Goal: Information Seeking & Learning: Learn about a topic

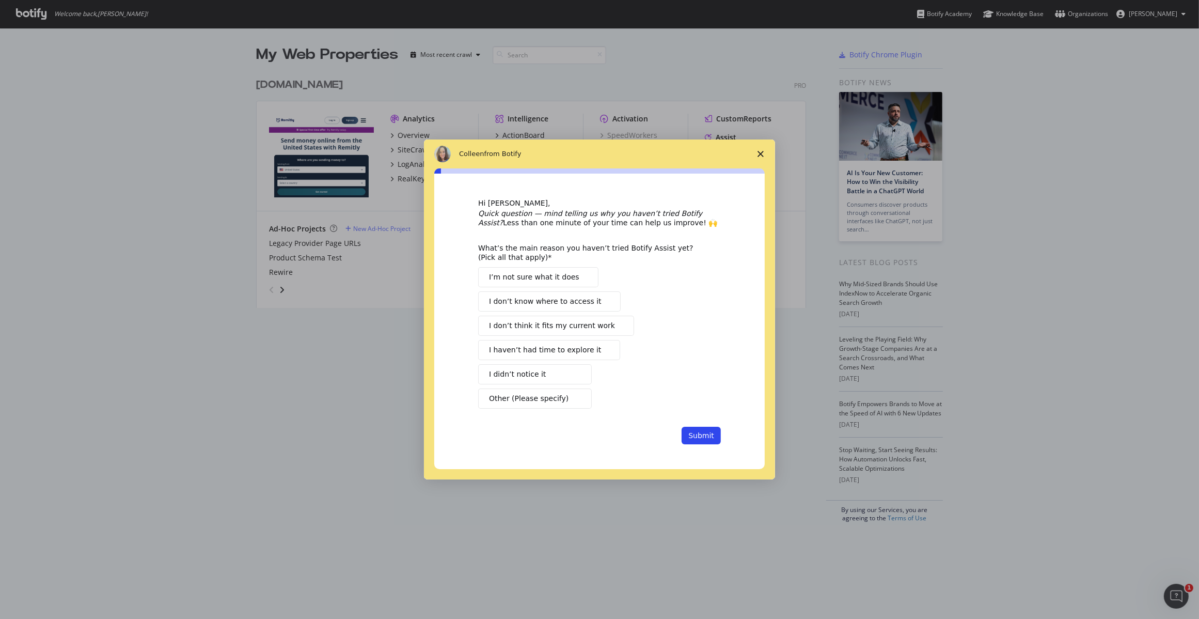
click at [547, 278] on span "I’m not sure what it does" at bounding box center [534, 277] width 90 height 11
click at [700, 435] on button "Submit" at bounding box center [701, 436] width 39 height 18
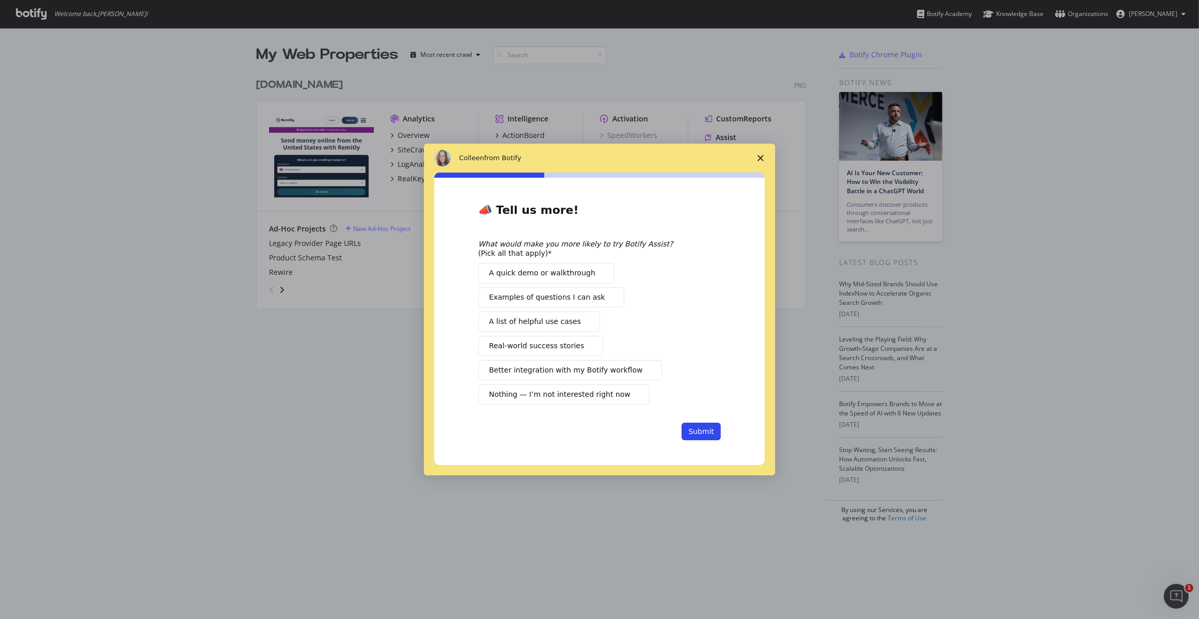
click at [554, 396] on span "Nothing — I’m not interested right now" at bounding box center [560, 394] width 142 height 11
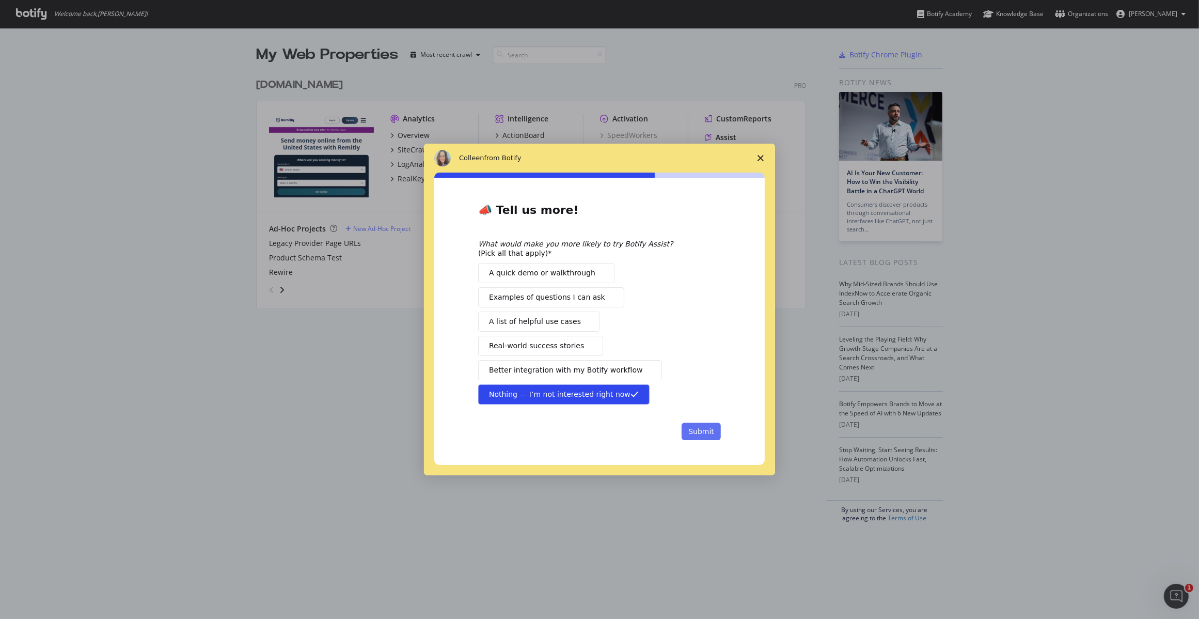
click at [706, 430] on button "Submit" at bounding box center [701, 431] width 39 height 18
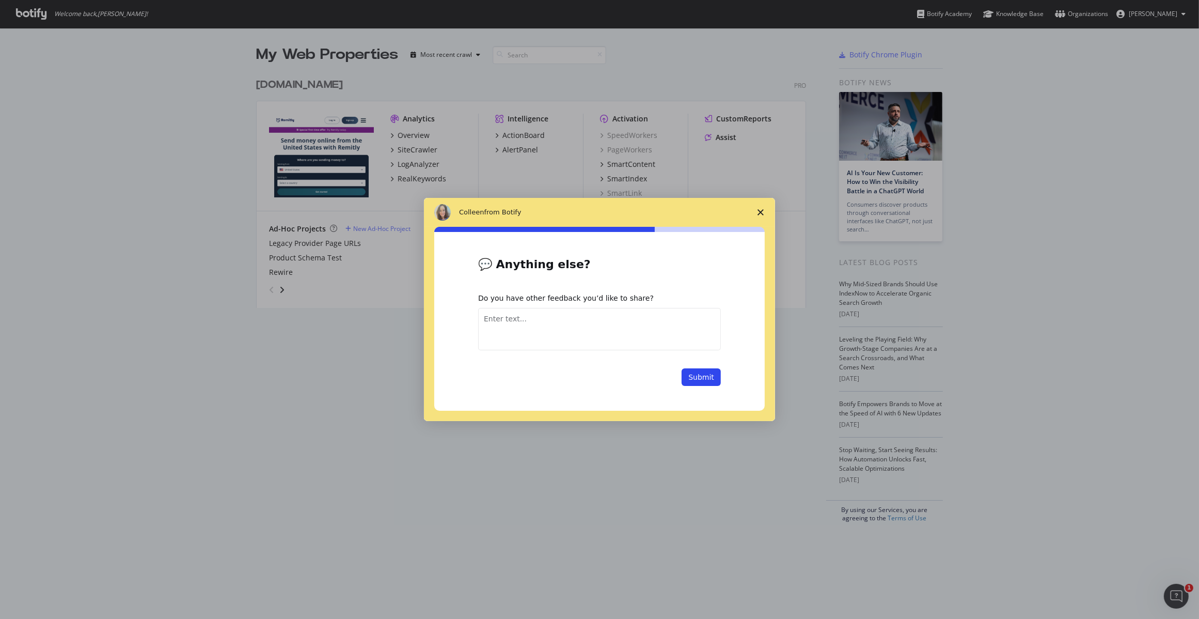
click at [760, 208] on span "Close survey" at bounding box center [760, 212] width 29 height 29
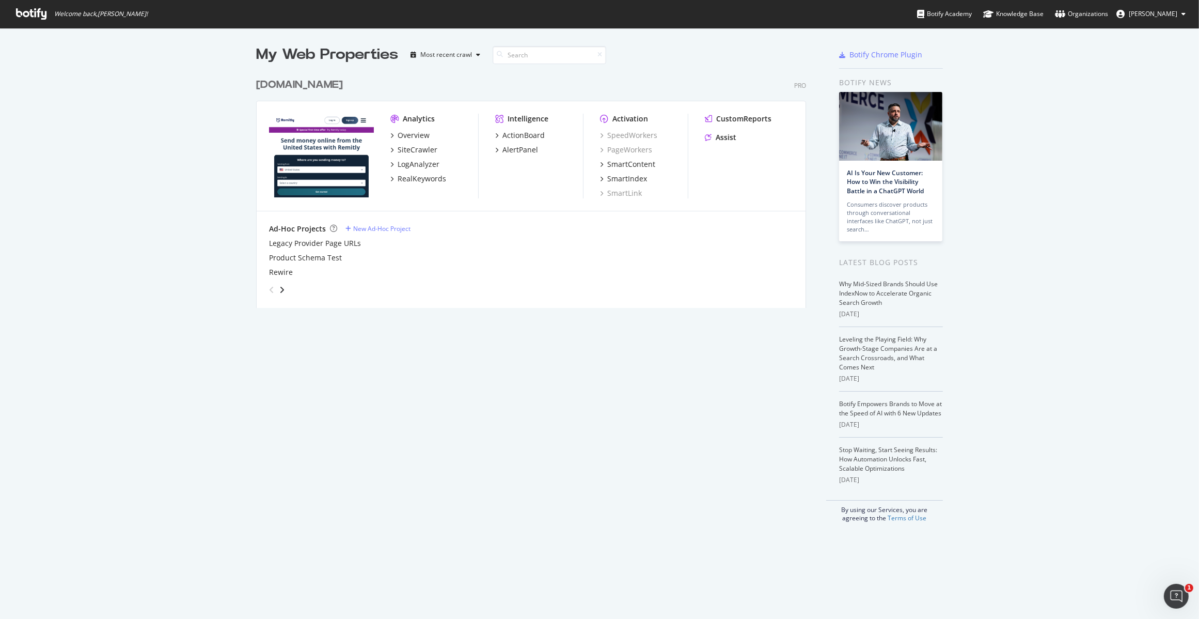
click at [302, 78] on div "[DOMAIN_NAME]" at bounding box center [299, 84] width 87 height 15
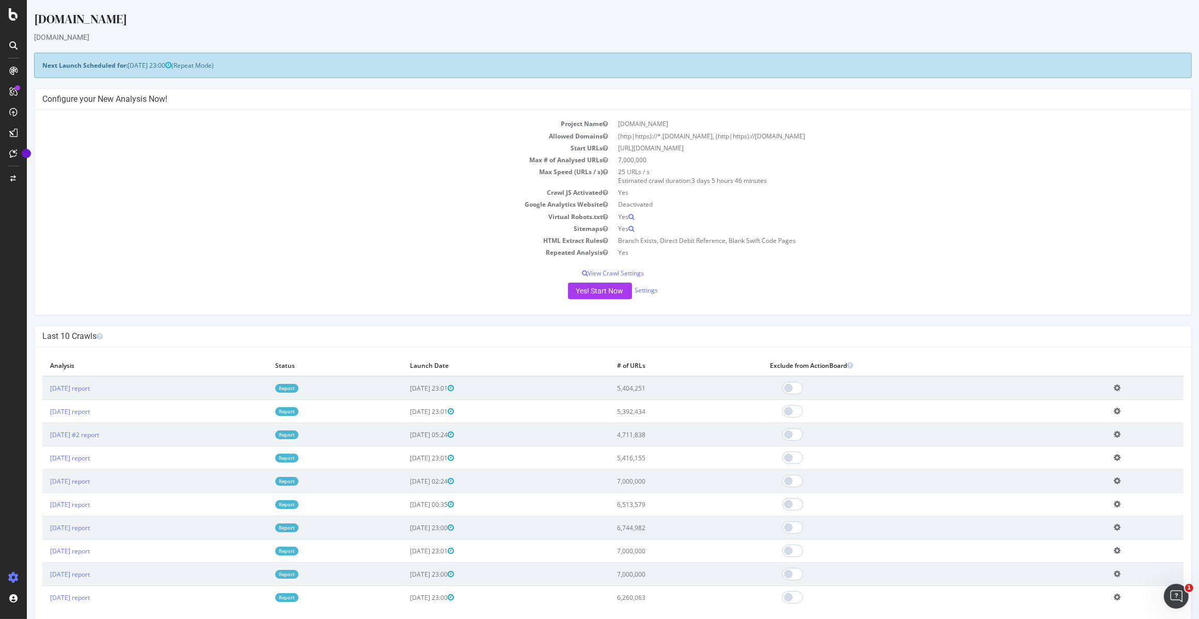
click at [16, 133] on icon at bounding box center [13, 133] width 8 height 8
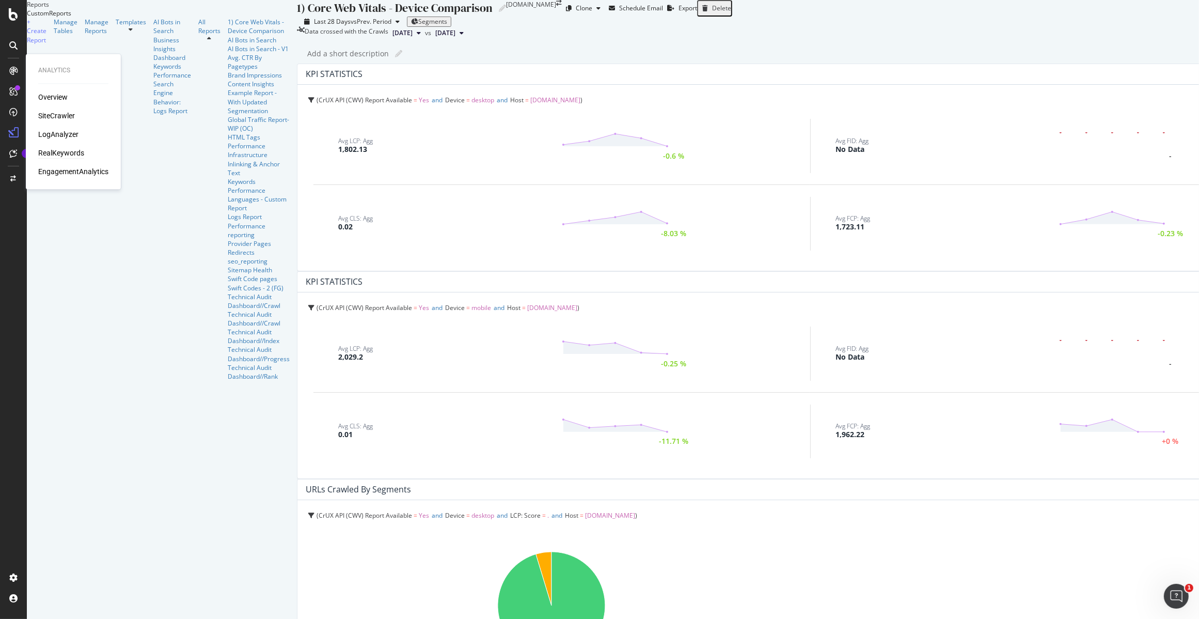
click at [66, 152] on div "RealKeywords" at bounding box center [61, 153] width 46 height 10
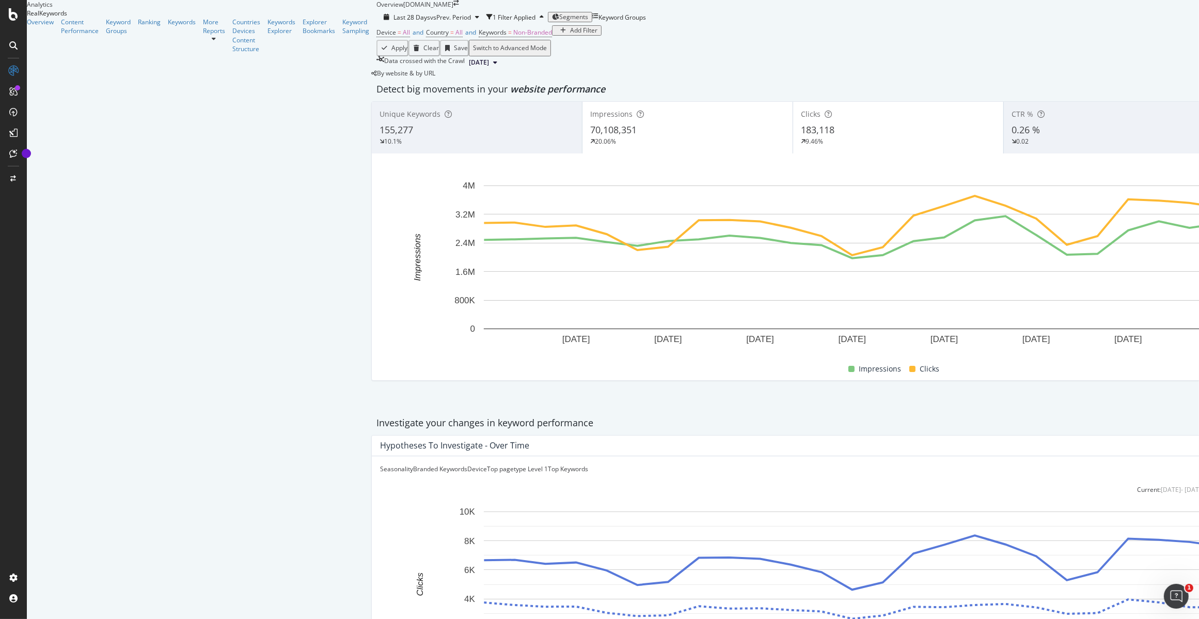
click at [556, 34] on div "Add Filter" at bounding box center [576, 30] width 41 height 7
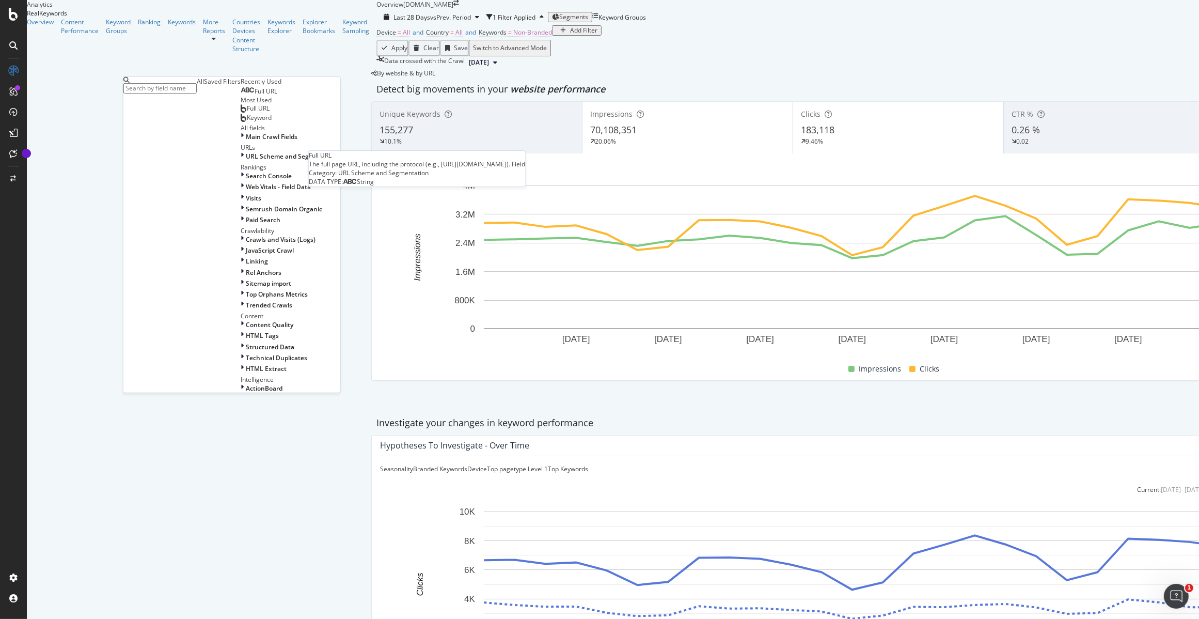
click at [241, 96] on div "Full URL" at bounding box center [259, 91] width 37 height 8
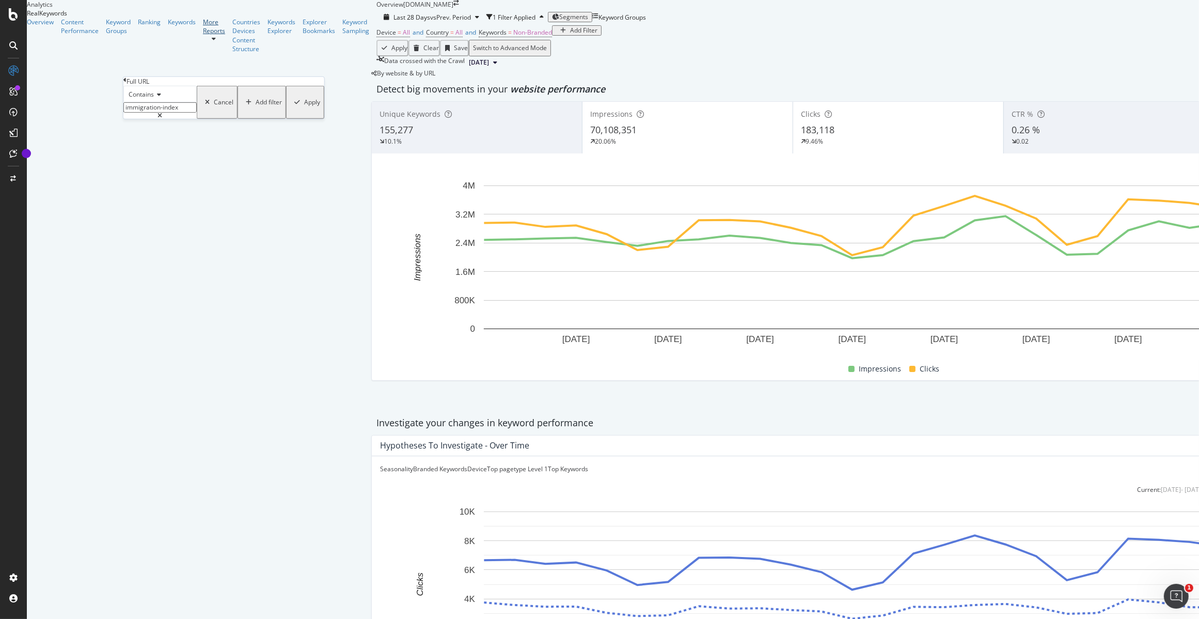
drag, startPoint x: 195, startPoint y: 130, endPoint x: 72, endPoint y: 124, distance: 123.1
click at [72, 124] on body "Analytics RealKeywords Overview Content Performance Keyword Groups Ranking Keyw…" at bounding box center [599, 309] width 1199 height 619
type input "providers"
click at [304, 106] on div "Apply" at bounding box center [312, 102] width 16 height 7
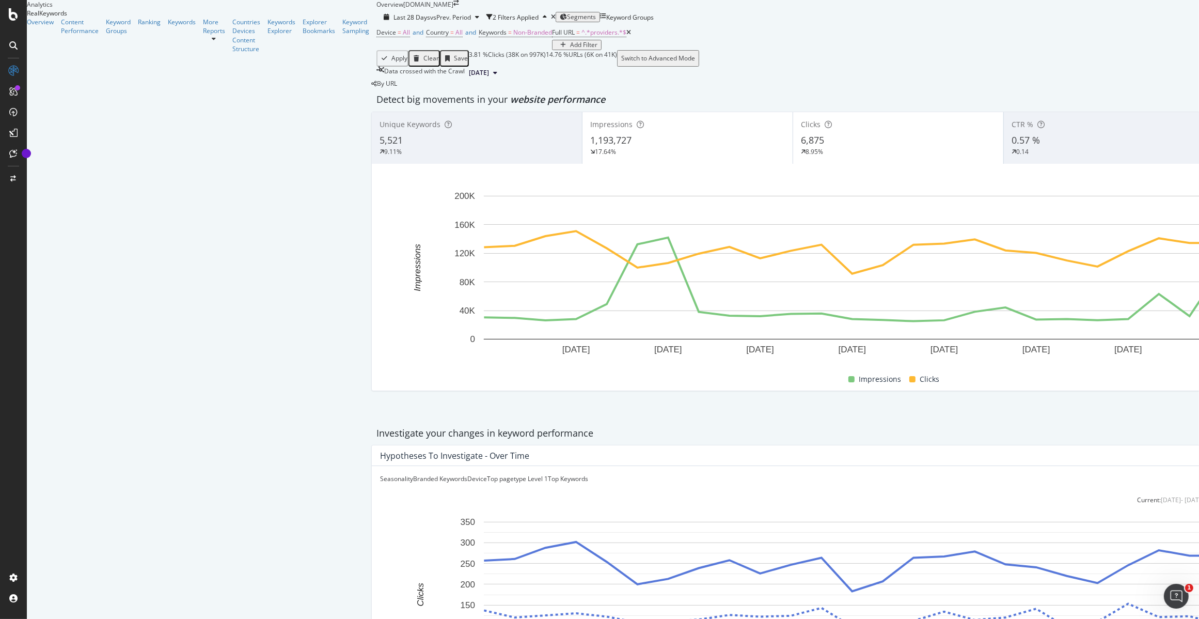
scroll to position [384, 0]
click at [487, 474] on div "Top pagetype Level 1" at bounding box center [517, 478] width 61 height 9
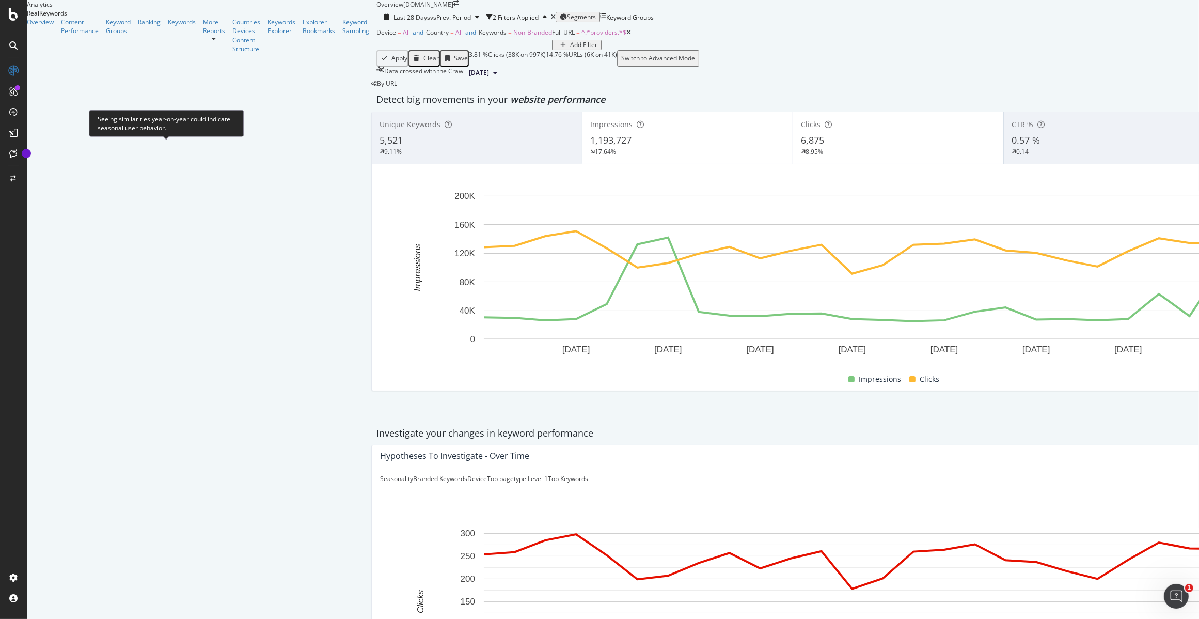
click at [380, 474] on div "Seasonality" at bounding box center [396, 478] width 33 height 9
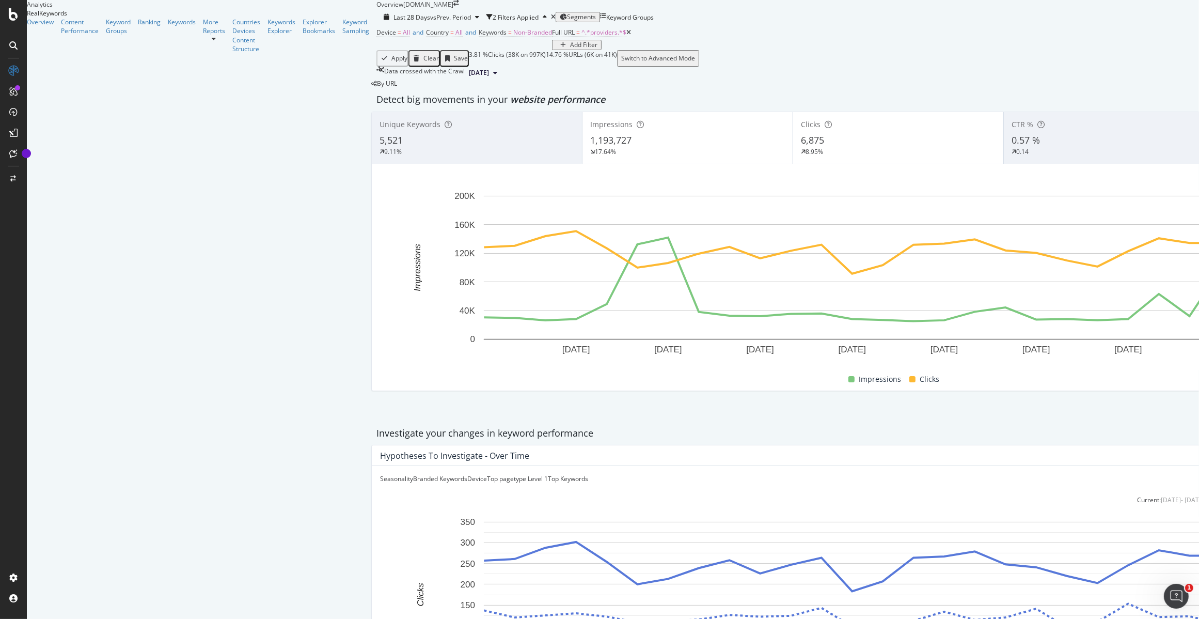
scroll to position [801, 0]
